Goal: Task Accomplishment & Management: Manage account settings

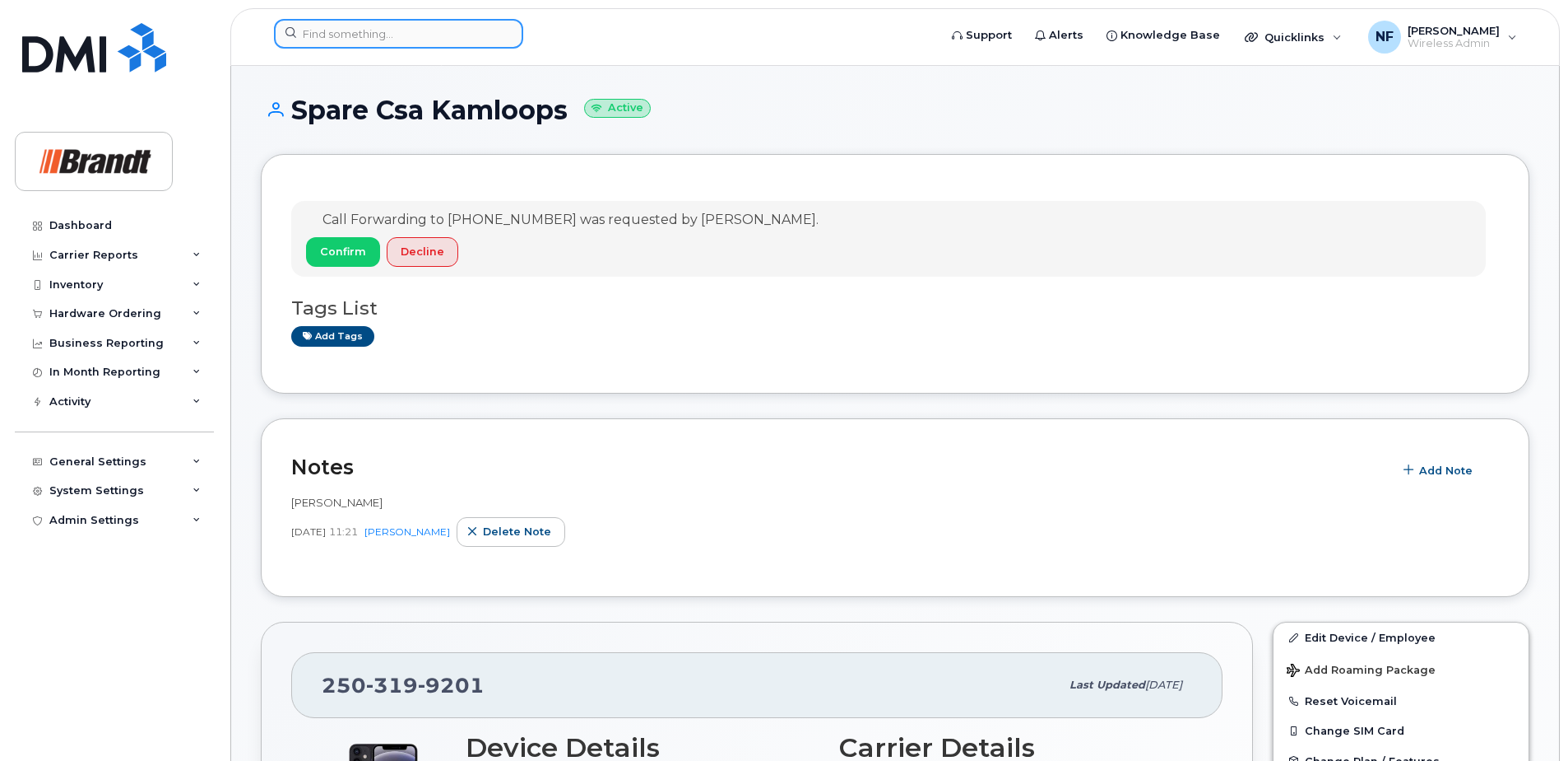
click at [358, 40] on input at bounding box center [398, 33] width 249 height 30
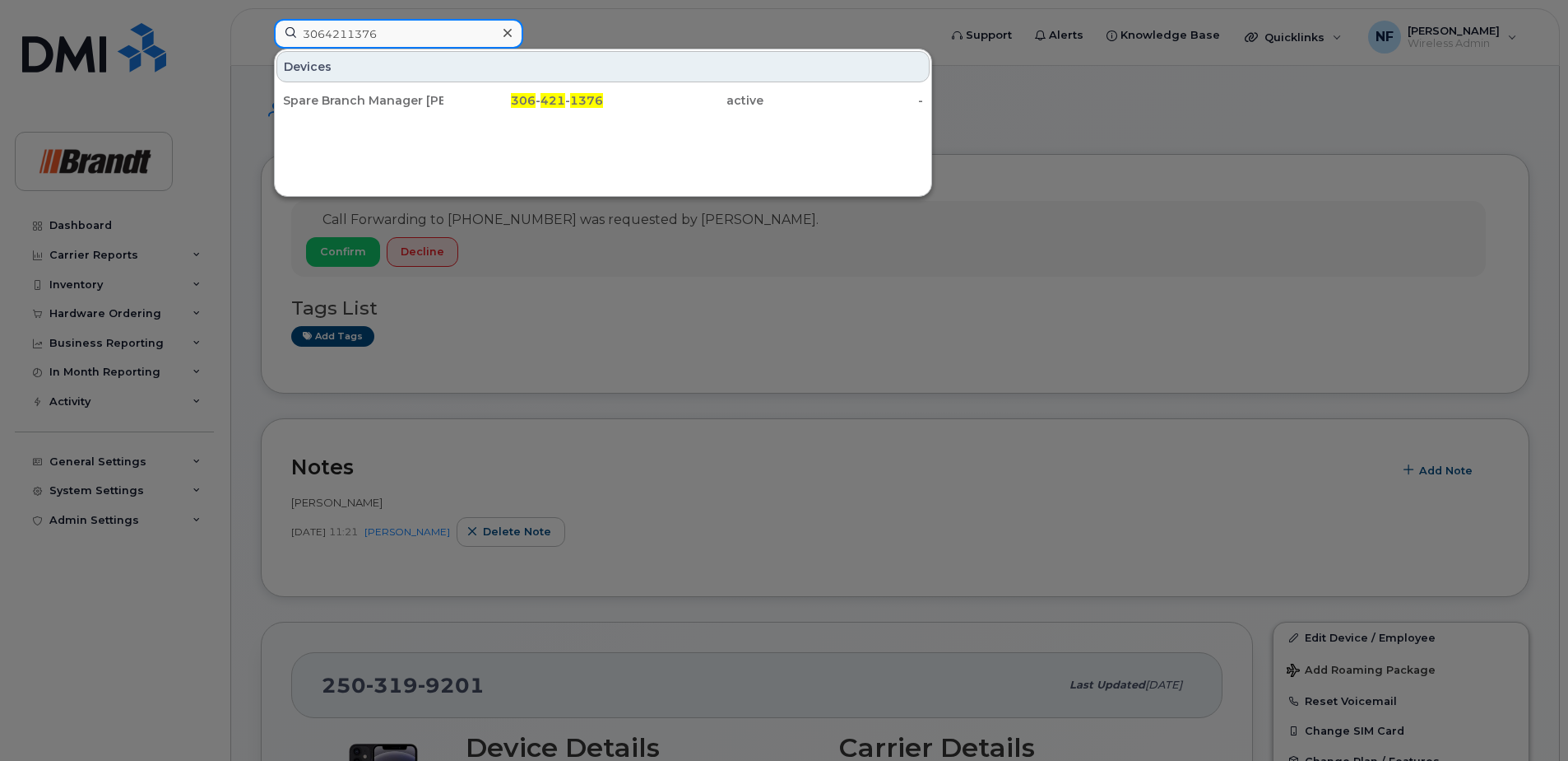
type input "3064211376"
click at [512, 39] on div at bounding box center [507, 33] width 24 height 24
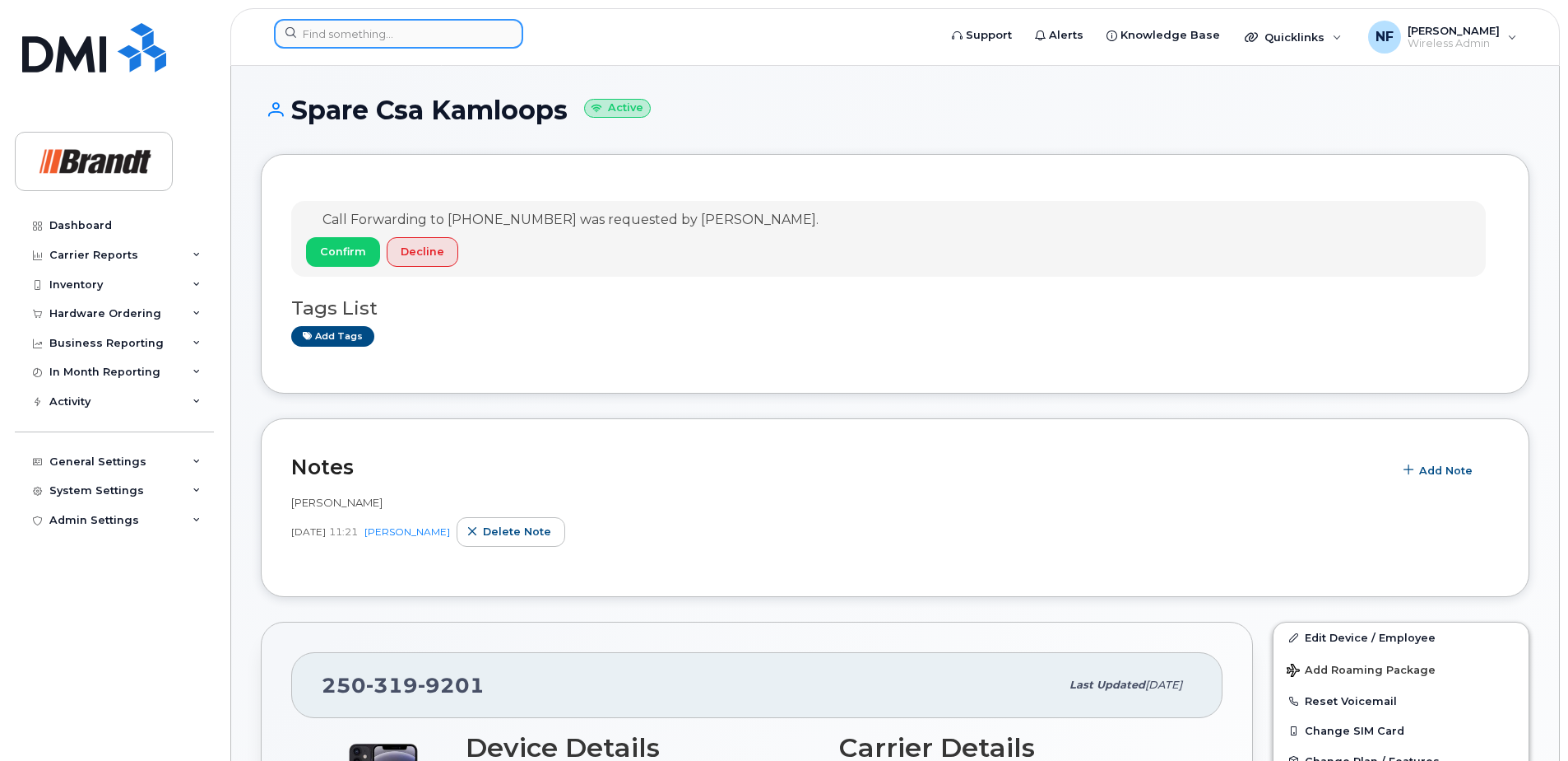
click at [461, 36] on input at bounding box center [398, 33] width 249 height 30
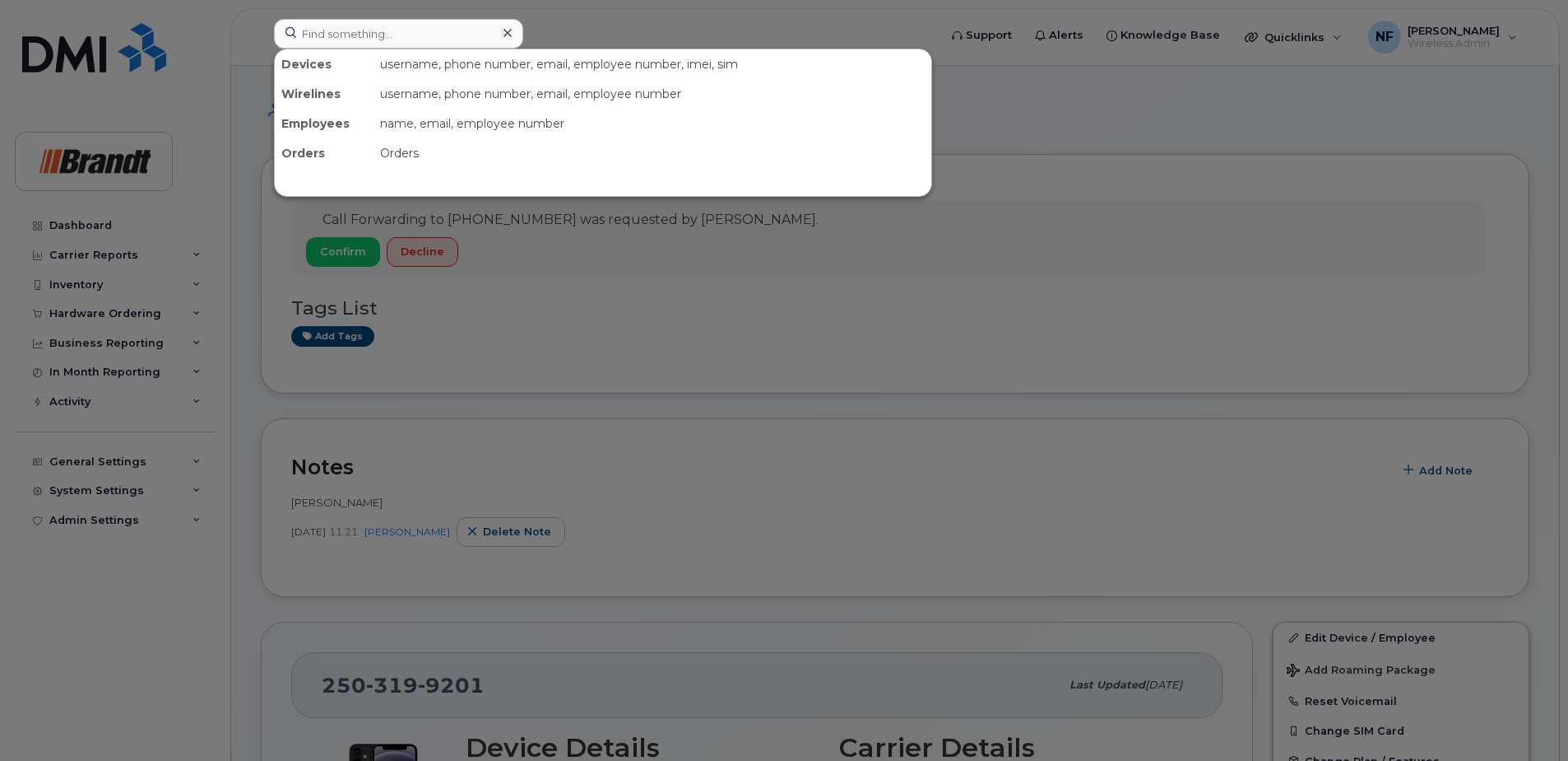
click at [1039, 111] on div at bounding box center [784, 380] width 1568 height 761
click at [363, 33] on input at bounding box center [398, 33] width 249 height 30
click at [507, 33] on icon at bounding box center [507, 33] width 8 height 8
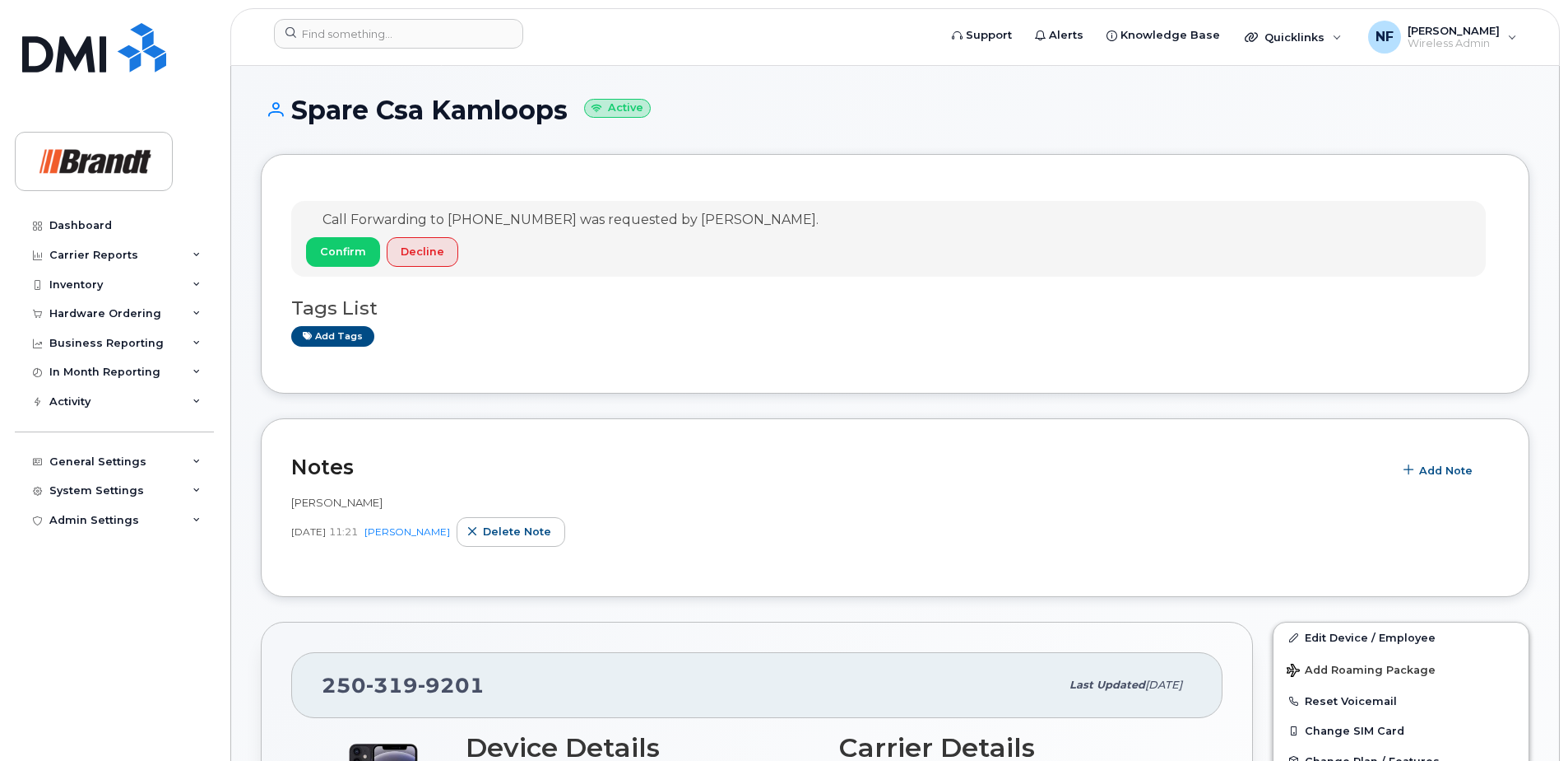
drag, startPoint x: 584, startPoint y: 221, endPoint x: 648, endPoint y: 220, distance: 64.0
click at [648, 220] on span "Call Forwarding to [PHONE_NUMBER] was requested by [PERSON_NAME]." at bounding box center [571, 219] width 496 height 15
drag, startPoint x: 648, startPoint y: 220, endPoint x: 646, endPoint y: 234, distance: 14.1
click at [646, 234] on div "Call Forwarding to [PHONE_NUMBER] was requested by [PERSON_NAME]. Confirm Decli…" at bounding box center [562, 239] width 513 height 56
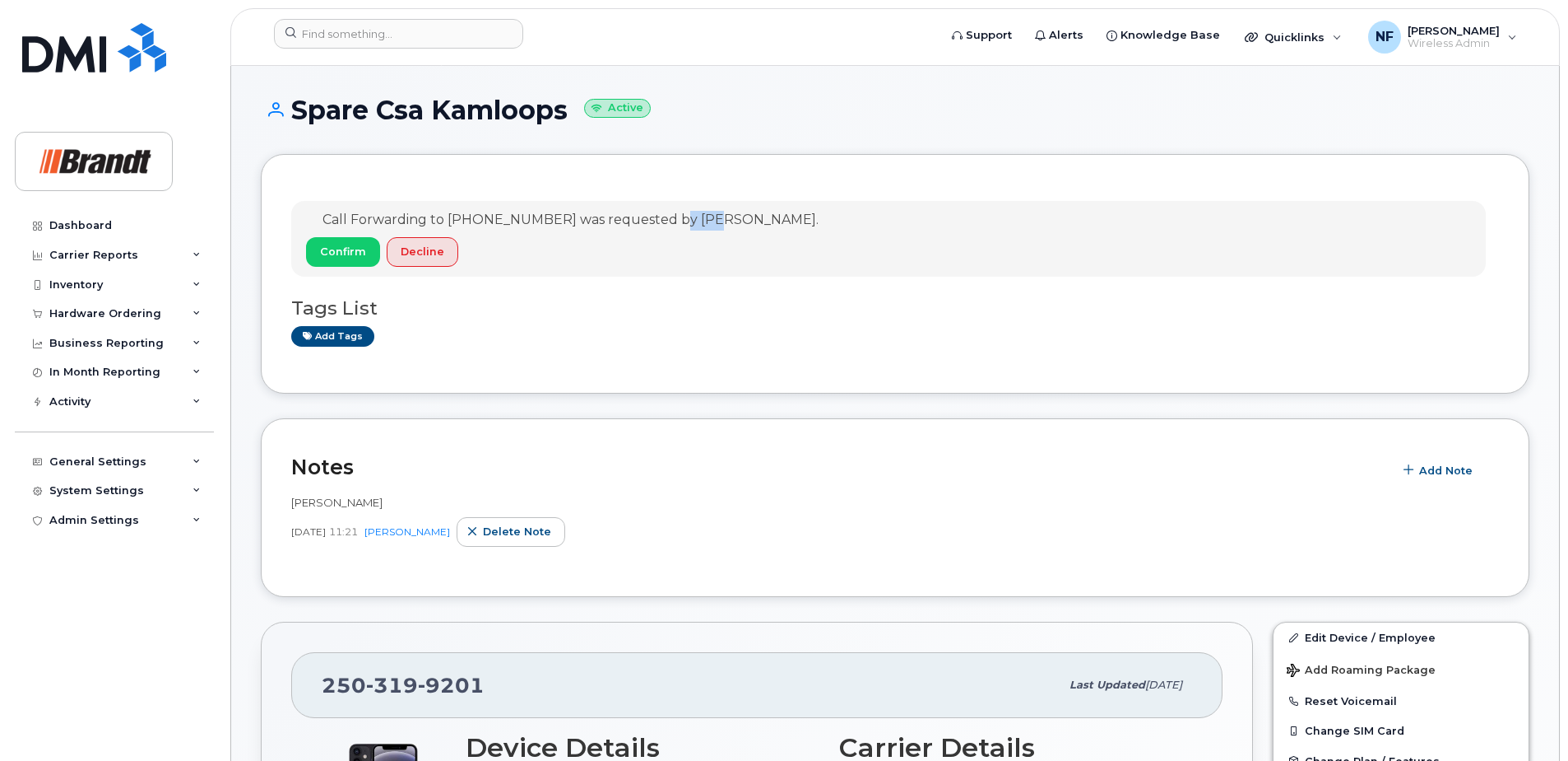
drag, startPoint x: 673, startPoint y: 219, endPoint x: 714, endPoint y: 219, distance: 41.0
click at [714, 219] on span "Call Forwarding to [PHONE_NUMBER] was requested by [PERSON_NAME]." at bounding box center [571, 219] width 496 height 15
drag, startPoint x: 714, startPoint y: 219, endPoint x: 660, endPoint y: 240, distance: 57.9
click at [660, 240] on div "Confirm Decline" at bounding box center [562, 255] width 513 height 36
